Goal: Task Accomplishment & Management: Manage account settings

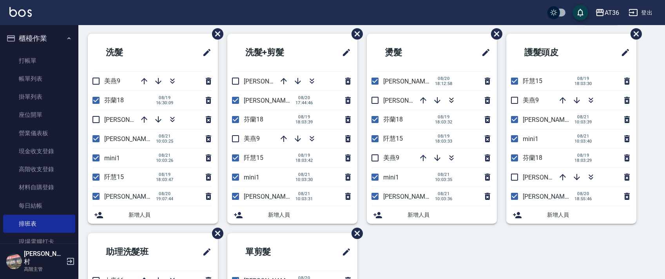
scroll to position [29, 0]
click at [95, 135] on input "checkbox" at bounding box center [96, 138] width 16 height 16
checkbox input "false"
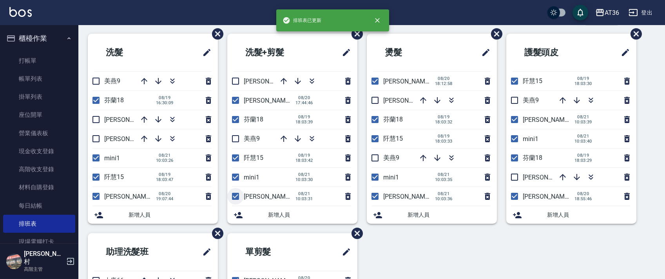
click at [237, 195] on input "checkbox" at bounding box center [235, 196] width 16 height 16
checkbox input "false"
click at [372, 197] on input "checkbox" at bounding box center [375, 196] width 16 height 16
checkbox input "false"
click at [515, 119] on input "checkbox" at bounding box center [514, 119] width 16 height 16
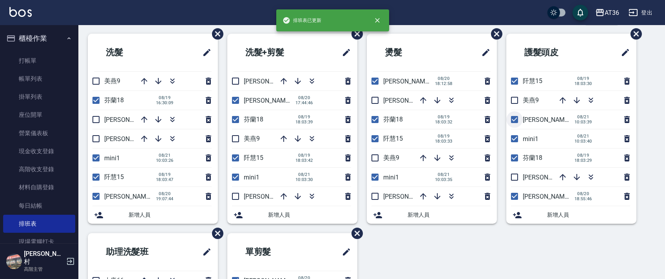
checkbox input "false"
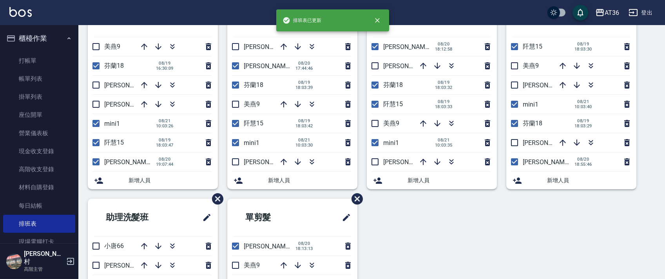
scroll to position [185, 0]
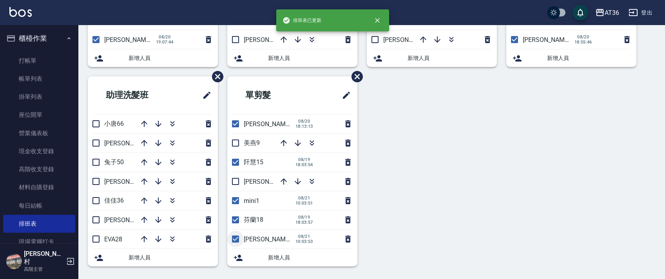
click at [237, 238] on input "checkbox" at bounding box center [235, 239] width 16 height 16
checkbox input "false"
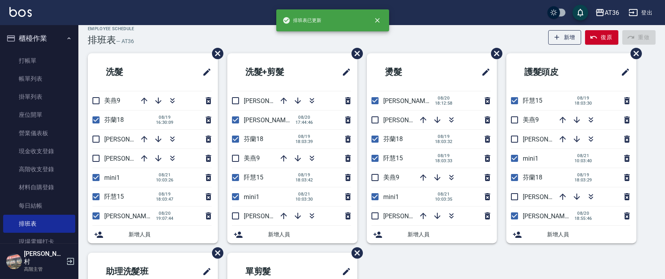
scroll to position [0, 0]
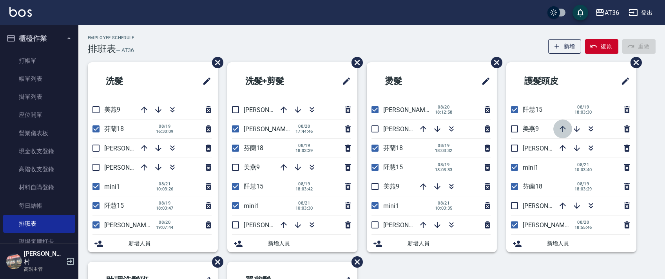
click at [560, 128] on icon "button" at bounding box center [562, 129] width 6 height 6
